Goal: Book appointment/travel/reservation

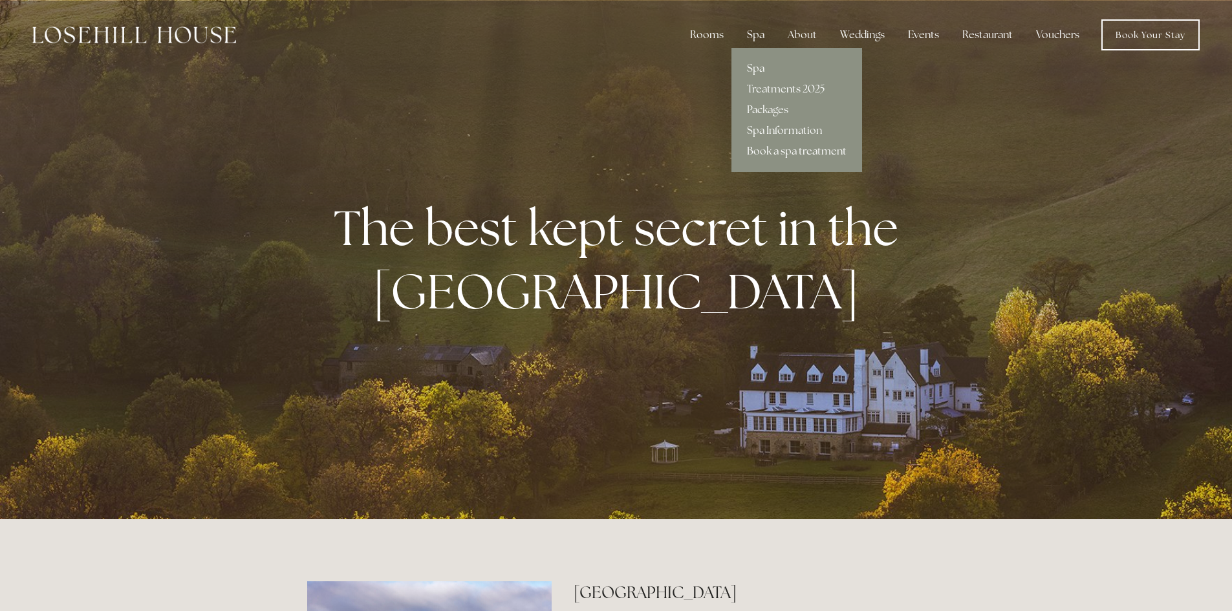
click at [776, 151] on link "Book a spa treatment" at bounding box center [797, 151] width 131 height 21
click at [778, 90] on link "Treatments 2025" at bounding box center [797, 89] width 131 height 21
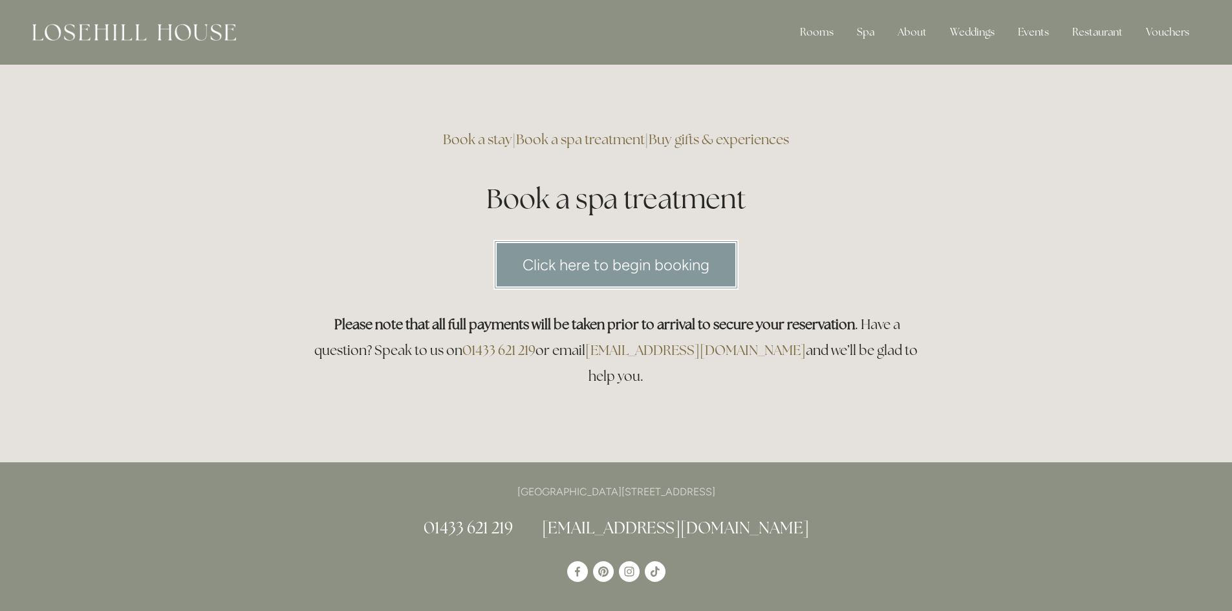
click at [598, 267] on link "Click here to begin booking" at bounding box center [616, 265] width 245 height 50
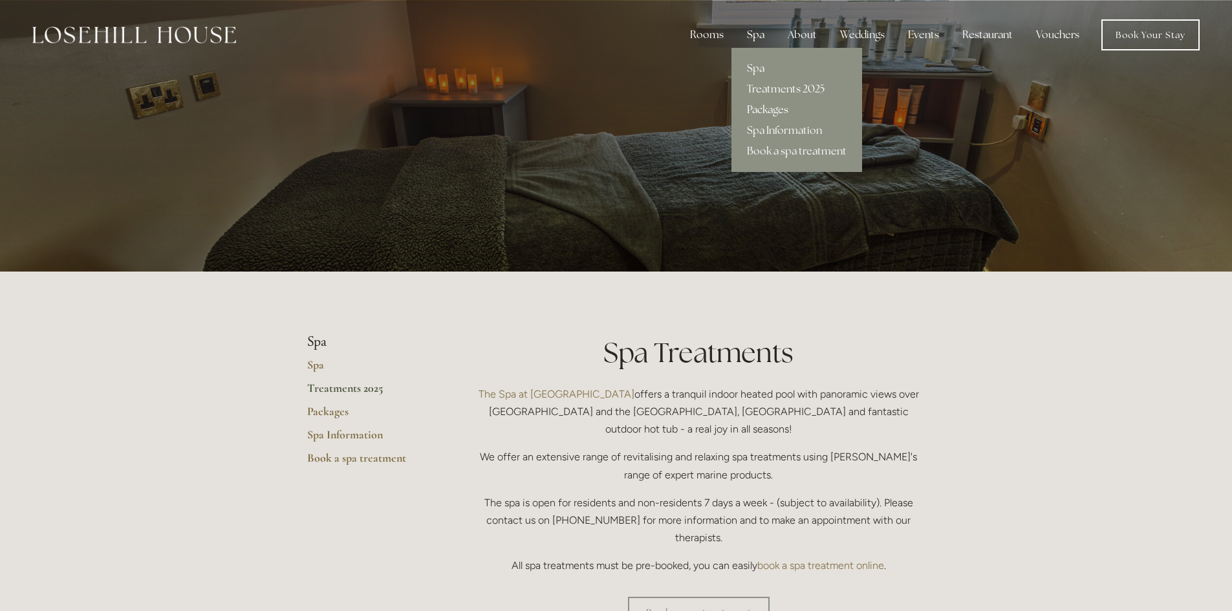
click at [778, 111] on link "Packages" at bounding box center [797, 110] width 131 height 21
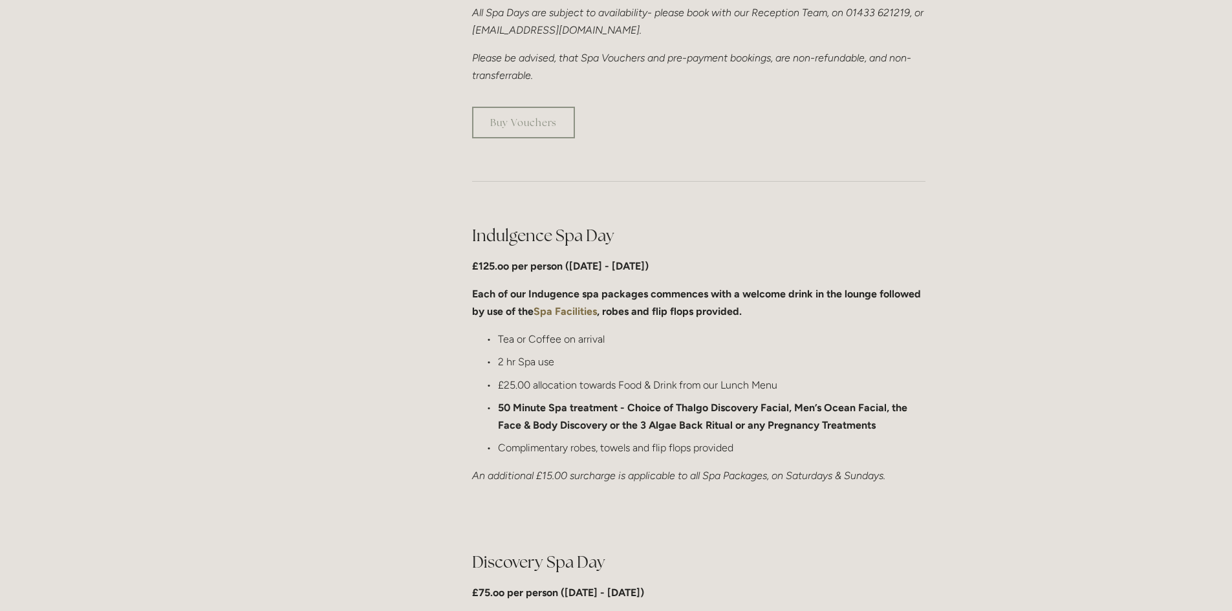
scroll to position [582, 0]
